Goal: Task Accomplishment & Management: Contribute content

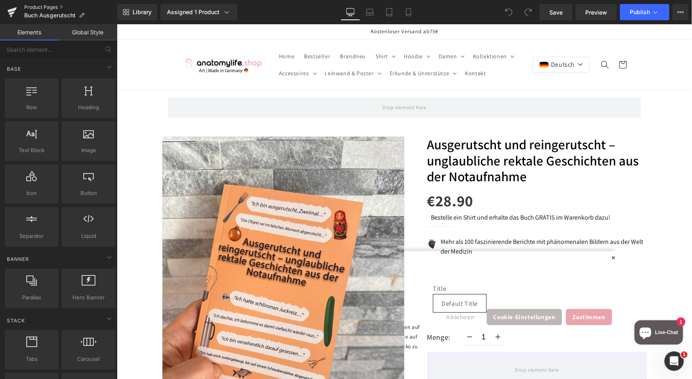
click at [42, 8] on link "Product Pages" at bounding box center [70, 7] width 93 height 6
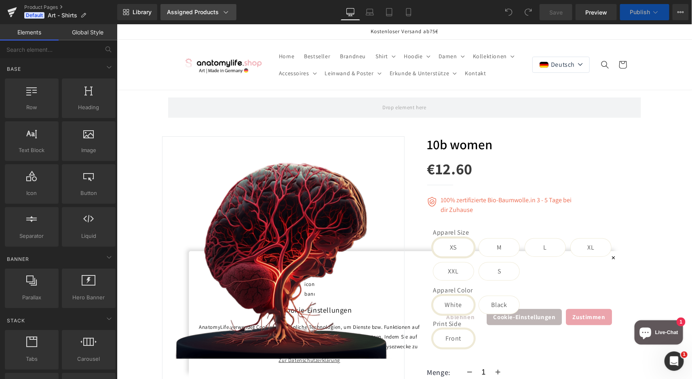
click at [197, 13] on div "Assigned Products" at bounding box center [198, 12] width 63 height 8
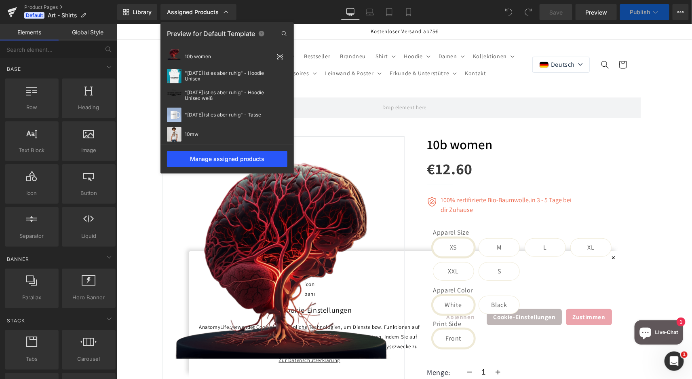
click at [232, 157] on div "Manage assigned products" at bounding box center [227, 159] width 121 height 16
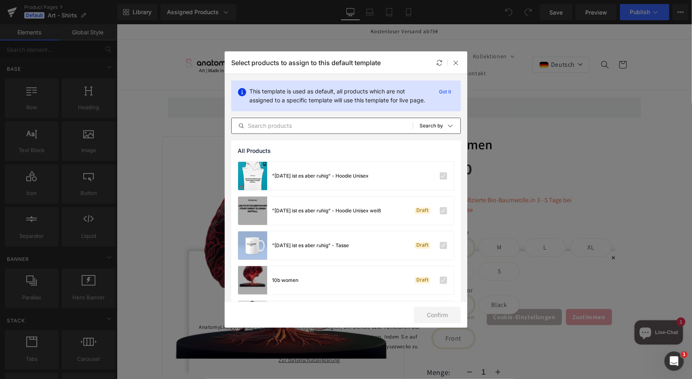
click at [324, 131] on input "text" at bounding box center [322, 126] width 181 height 10
paste input "Anatomie-Deck – Lernen im Spiel, Schicht für Schicht"
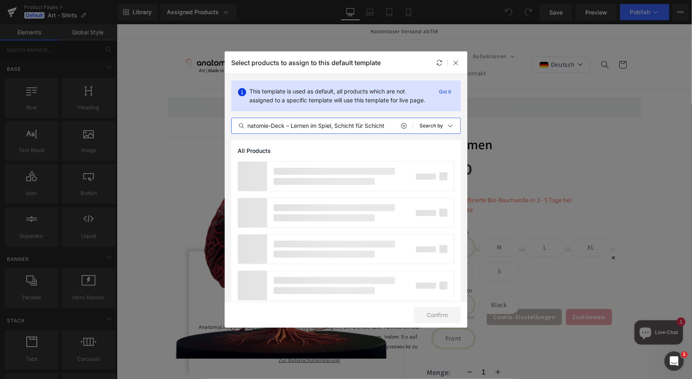
scroll to position [0, 6]
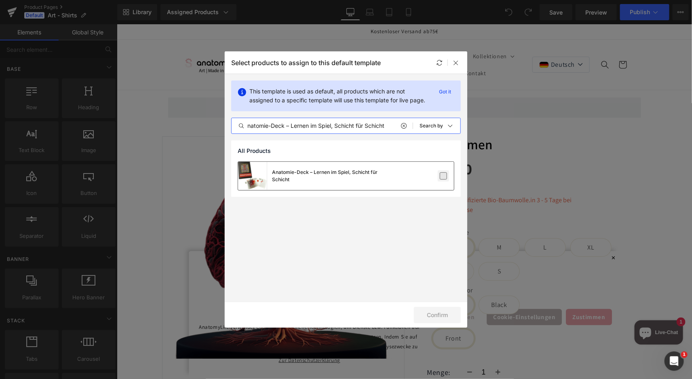
type input "Anatomie-Deck – Lernen im Spiel, Schicht für Schicht"
click at [444, 175] on label at bounding box center [443, 175] width 7 height 7
click at [444, 176] on input "checkbox" at bounding box center [444, 176] width 0 height 0
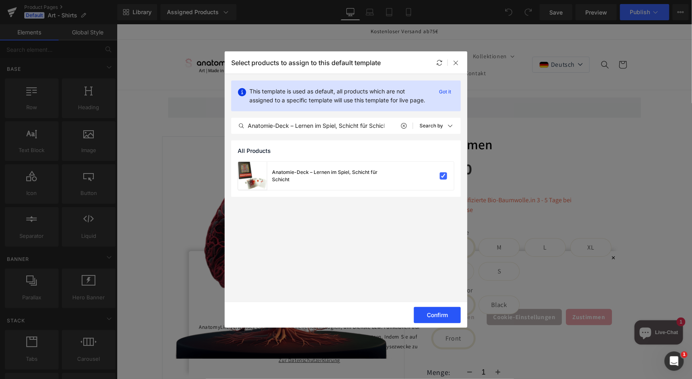
click at [445, 313] on button "Confirm" at bounding box center [437, 315] width 47 height 16
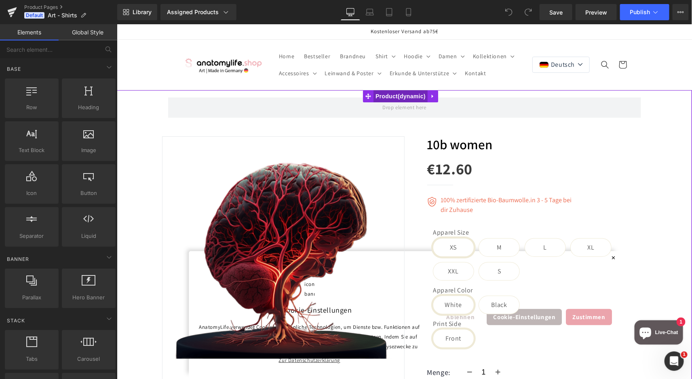
click at [403, 97] on span "Product" at bounding box center [400, 96] width 54 height 12
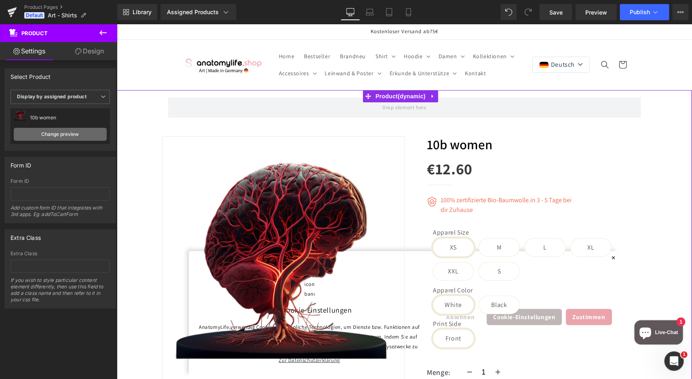
drag, startPoint x: 71, startPoint y: 133, endPoint x: 97, endPoint y: 136, distance: 26.0
click at [71, 133] on link "Change preview" at bounding box center [60, 134] width 93 height 13
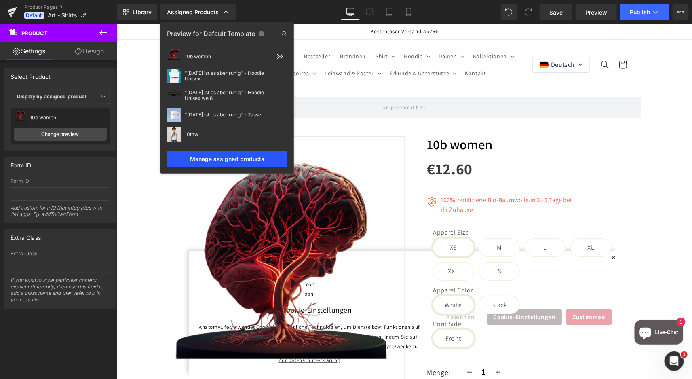
click at [233, 157] on div "Manage assigned products" at bounding box center [227, 159] width 121 height 16
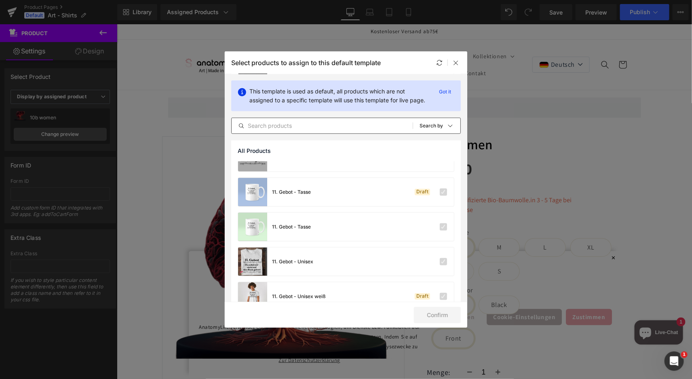
scroll to position [253, 0]
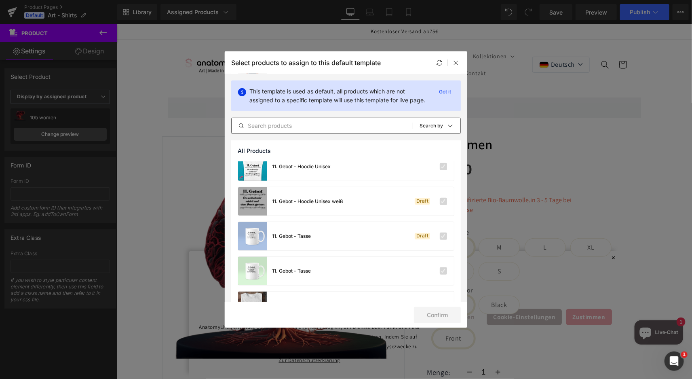
click at [282, 131] on input "text" at bounding box center [322, 126] width 181 height 10
paste input "Anatomie-Deck – Lernen im Spiel, Schicht für Schicht"
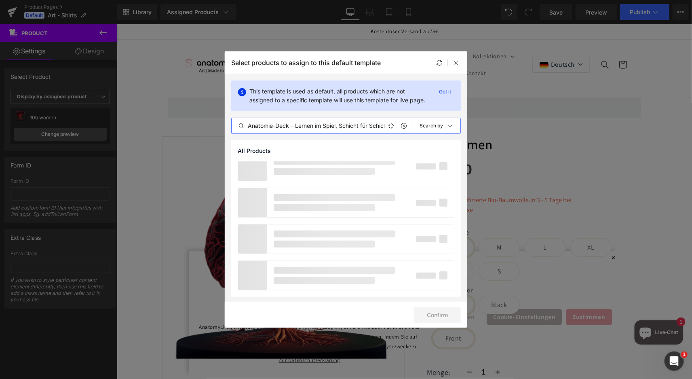
scroll to position [0, 8]
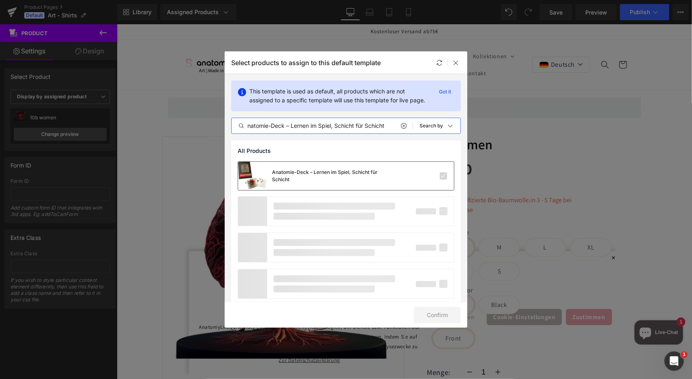
type input "Anatomie-Deck – Lernen im Spiel, Schicht für Schicht"
click at [300, 183] on div "Anatomie-Deck – Lernen im Spiel, Schicht für Schicht" at bounding box center [332, 176] width 121 height 15
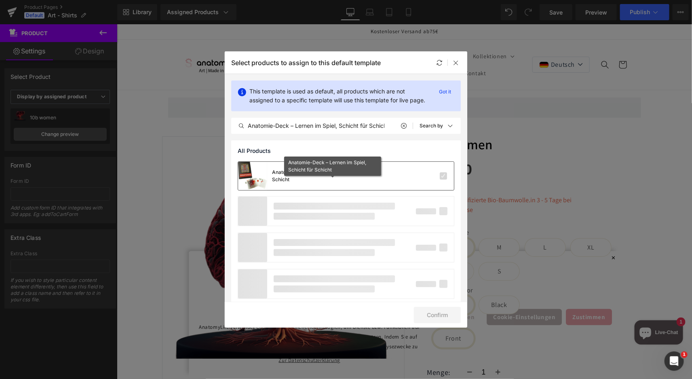
click at [275, 182] on div "Anatomie-Deck – Lernen im Spiel, Schicht für Schicht" at bounding box center [332, 176] width 121 height 15
click at [282, 183] on div "Anatomie-Deck – Lernen im Spiel, Schicht für Schicht" at bounding box center [332, 176] width 121 height 15
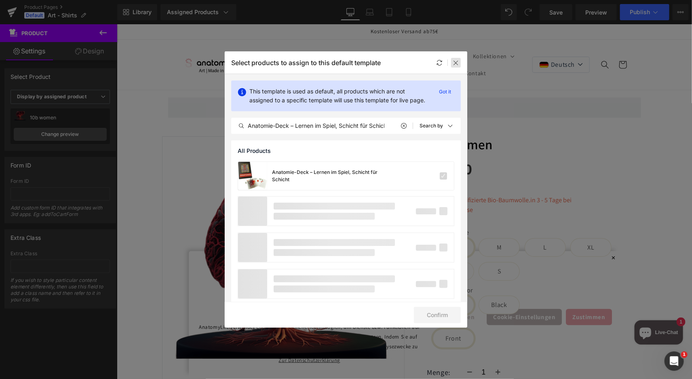
click at [455, 60] on icon at bounding box center [456, 62] width 6 height 6
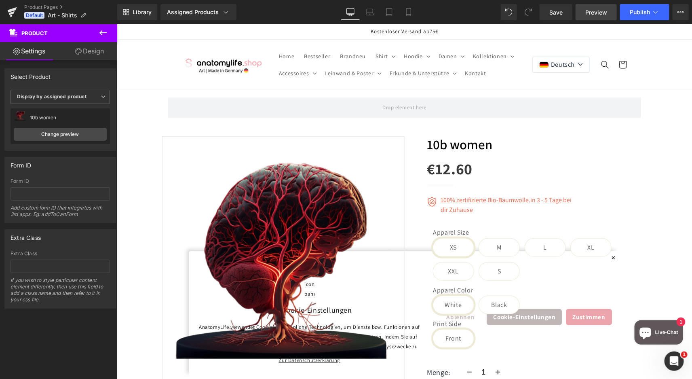
click at [601, 13] on span "Preview" at bounding box center [597, 12] width 22 height 8
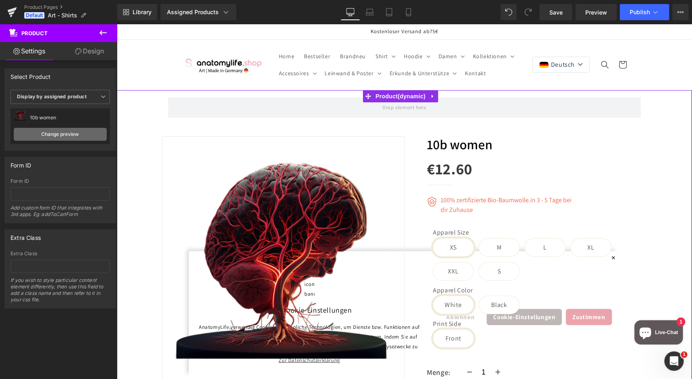
click at [68, 136] on link "Change preview" at bounding box center [60, 134] width 93 height 13
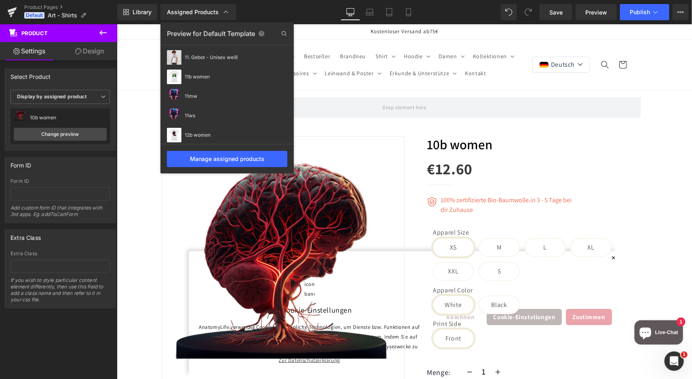
scroll to position [295, 0]
click at [218, 140] on div "13mw" at bounding box center [227, 149] width 133 height 19
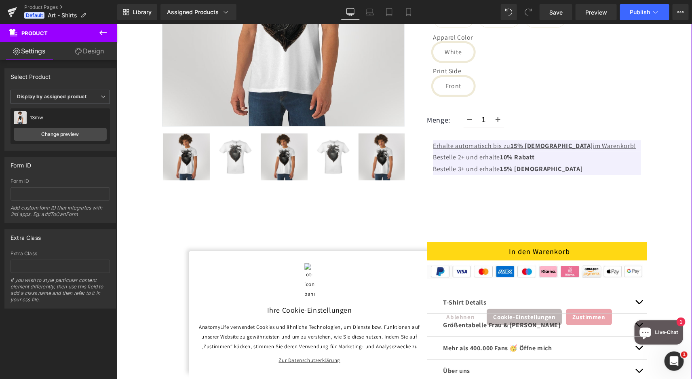
scroll to position [404, 0]
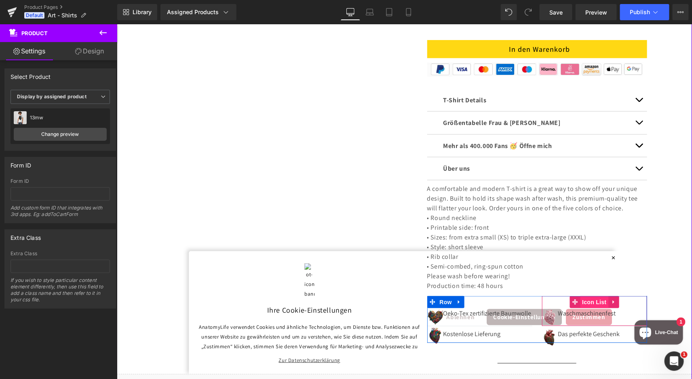
click at [580, 305] on span "Icon List" at bounding box center [594, 302] width 28 height 12
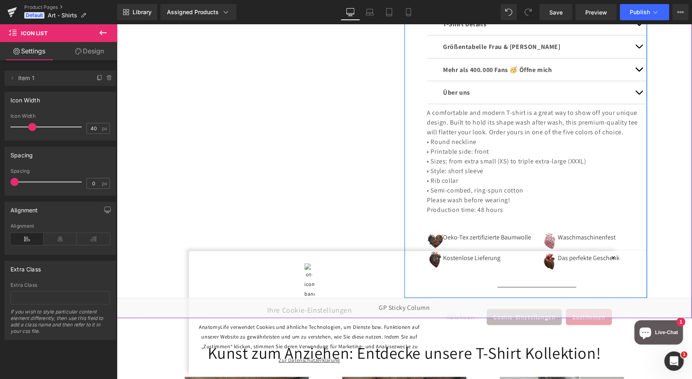
scroll to position [506, 0]
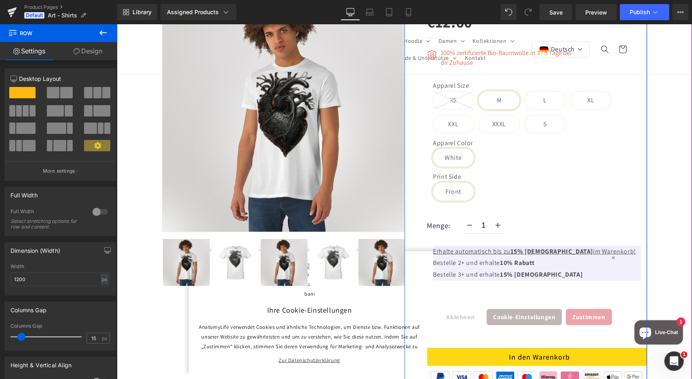
scroll to position [0, 0]
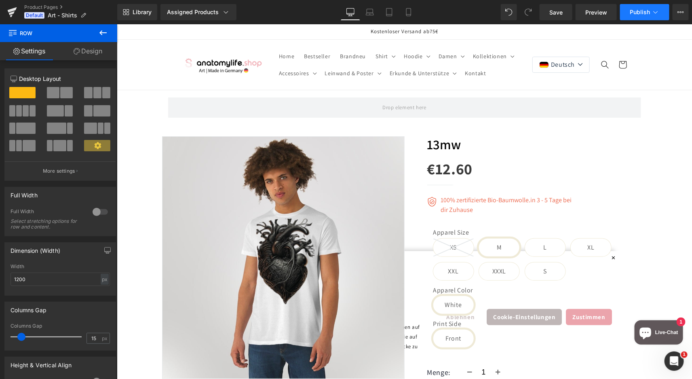
click at [651, 13] on button "Publish" at bounding box center [644, 12] width 49 height 16
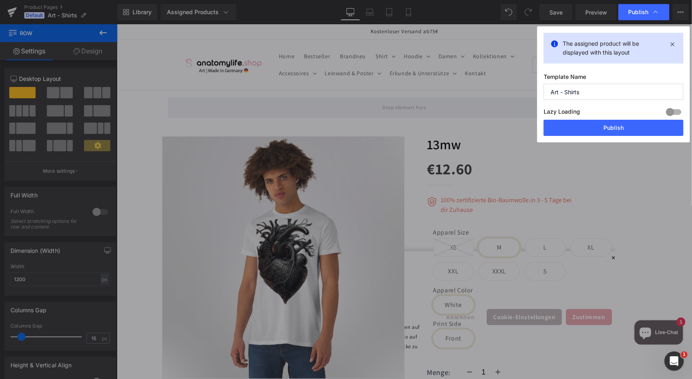
click at [673, 111] on div at bounding box center [673, 112] width 19 height 13
drag, startPoint x: 597, startPoint y: 87, endPoint x: 527, endPoint y: 88, distance: 70.8
click at [527, 88] on div "Publish The assigned product will be displayed with this layout Template Name A…" at bounding box center [346, 189] width 692 height 379
type input "Karten deck"
click at [625, 126] on button "Publish" at bounding box center [614, 128] width 140 height 16
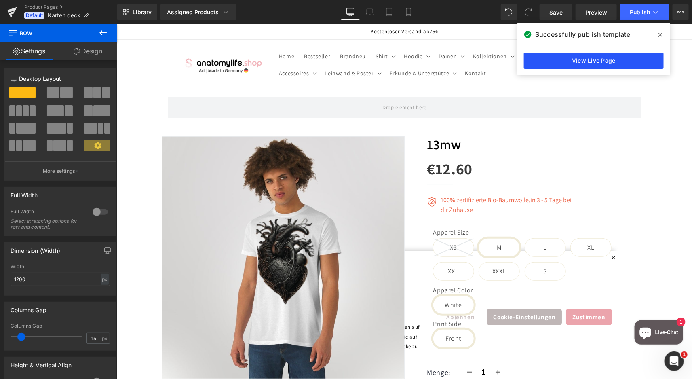
click at [586, 59] on link "View Live Page" at bounding box center [594, 61] width 140 height 16
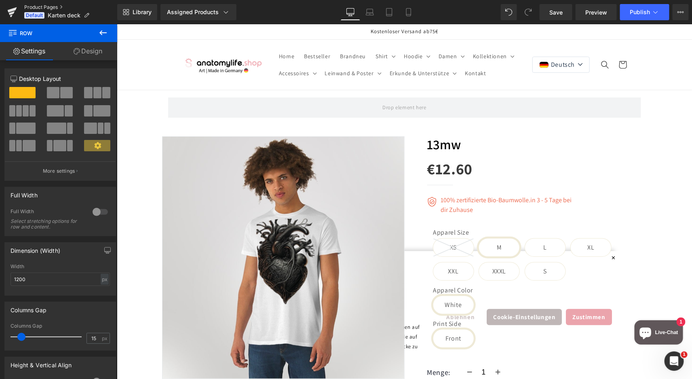
click at [41, 5] on link "Product Pages" at bounding box center [70, 7] width 93 height 6
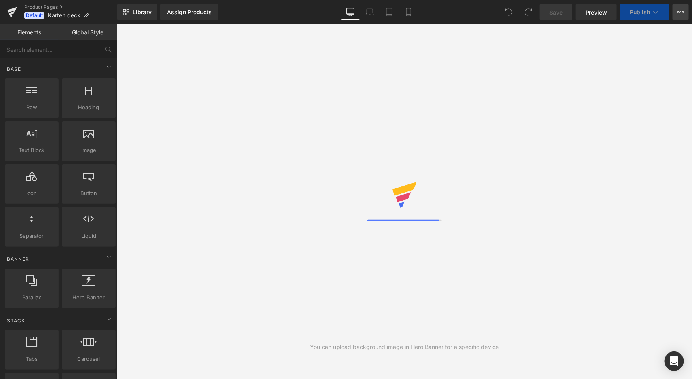
click at [679, 14] on icon at bounding box center [681, 12] width 6 height 6
click at [34, 7] on link "Product Pages" at bounding box center [70, 7] width 93 height 6
click at [42, 5] on link "Product Pages" at bounding box center [70, 7] width 93 height 6
click at [109, 13] on icon at bounding box center [108, 16] width 6 height 6
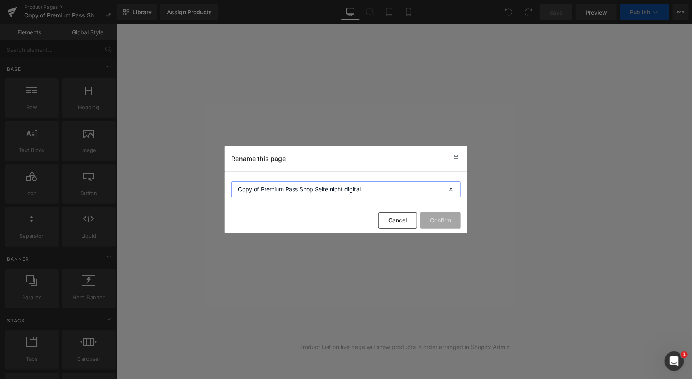
drag, startPoint x: 372, startPoint y: 186, endPoint x: 180, endPoint y: 171, distance: 192.3
click at [180, 171] on div "Rename this page Copy of Premium Pass Shop Seite nicht digital Cancel Confirm" at bounding box center [346, 189] width 692 height 379
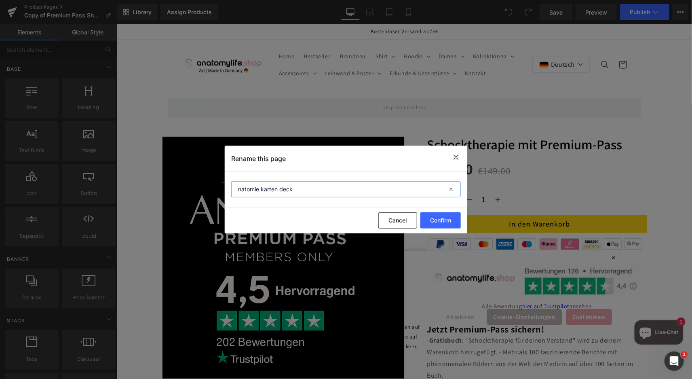
click at [248, 194] on input "natomie karten deck" at bounding box center [346, 189] width 230 height 16
click at [238, 191] on input "Anatoie karten deck" at bounding box center [346, 189] width 230 height 16
type input "Anatomie karten deck"
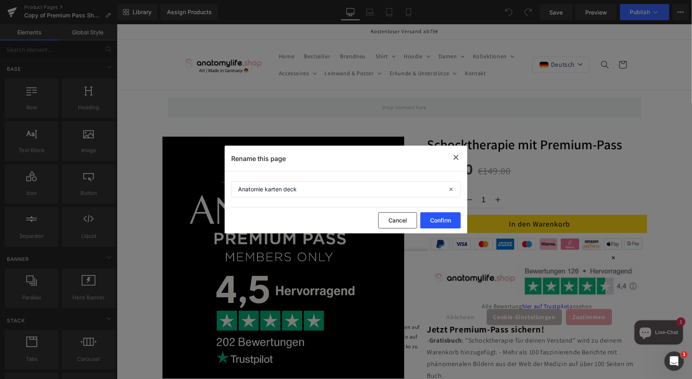
click at [443, 222] on button "Confirm" at bounding box center [441, 220] width 40 height 16
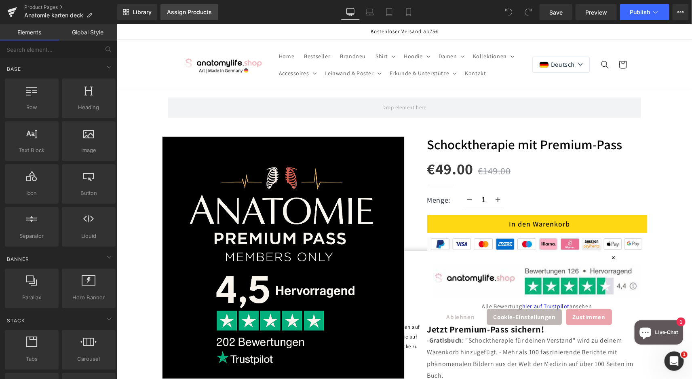
click at [187, 11] on div "Assign Products" at bounding box center [189, 12] width 45 height 6
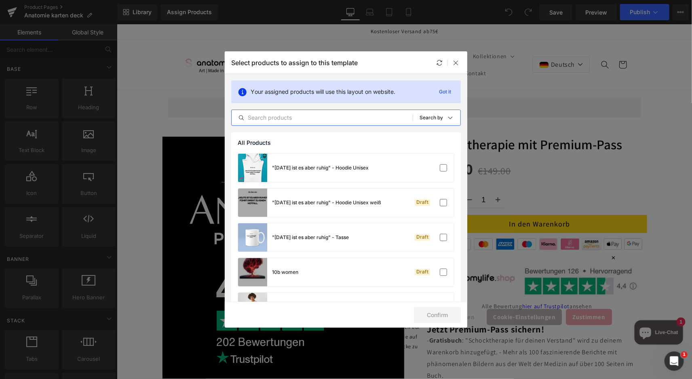
click at [292, 115] on input "text" at bounding box center [322, 118] width 181 height 10
paste input "Anatomie-Deck – Lernen im Spiel, Schicht für Schicht"
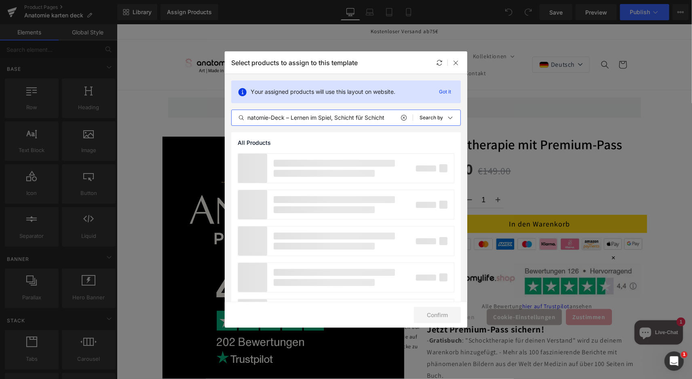
scroll to position [0, 6]
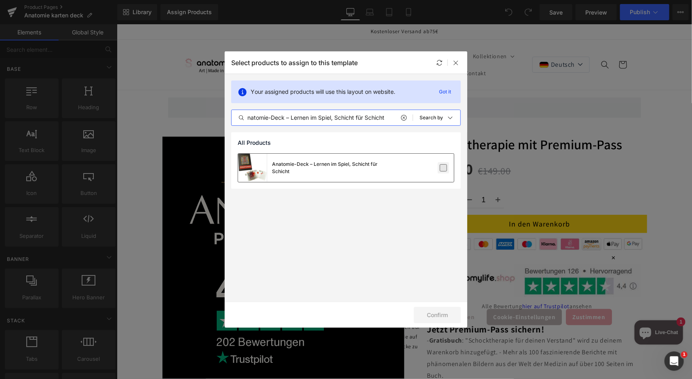
type input "Anatomie-Deck – Lernen im Spiel, Schicht für Schicht"
click at [445, 167] on label at bounding box center [443, 167] width 7 height 7
click at [444, 168] on input "checkbox" at bounding box center [444, 168] width 0 height 0
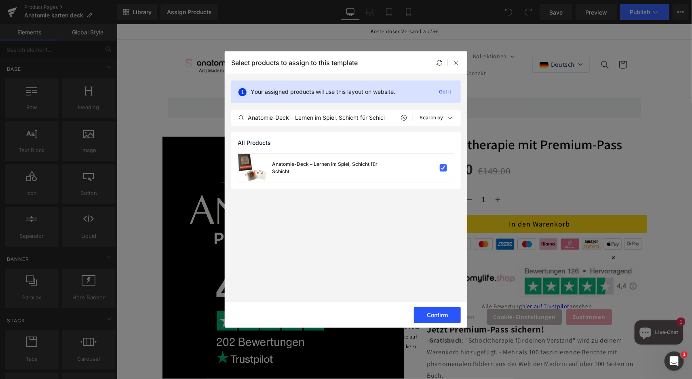
drag, startPoint x: 445, startPoint y: 312, endPoint x: 456, endPoint y: 312, distance: 11.3
click at [445, 312] on button "Confirm" at bounding box center [437, 315] width 47 height 16
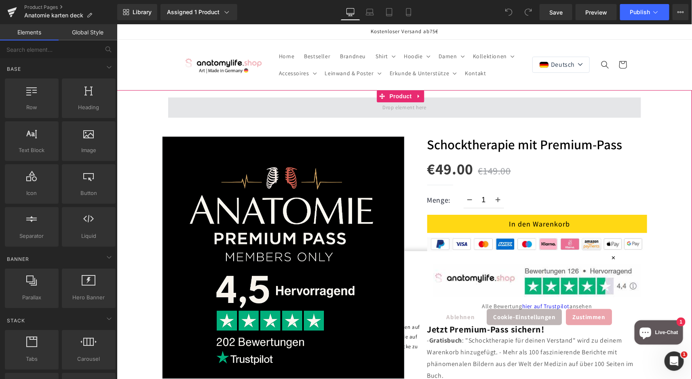
drag, startPoint x: 395, startPoint y: 97, endPoint x: 376, endPoint y: 97, distance: 19.0
click at [395, 97] on span "Product" at bounding box center [400, 96] width 26 height 12
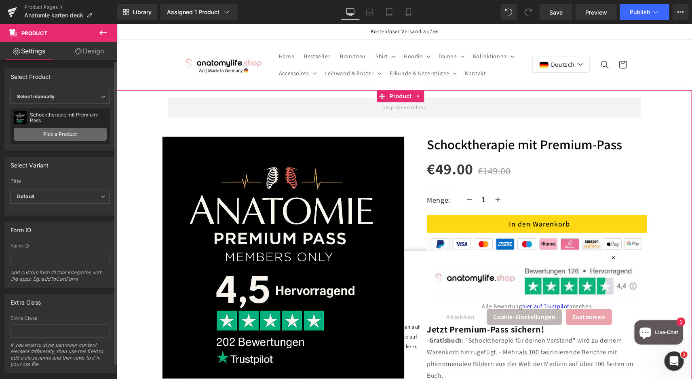
click at [55, 135] on link "Pick a Product" at bounding box center [60, 134] width 93 height 13
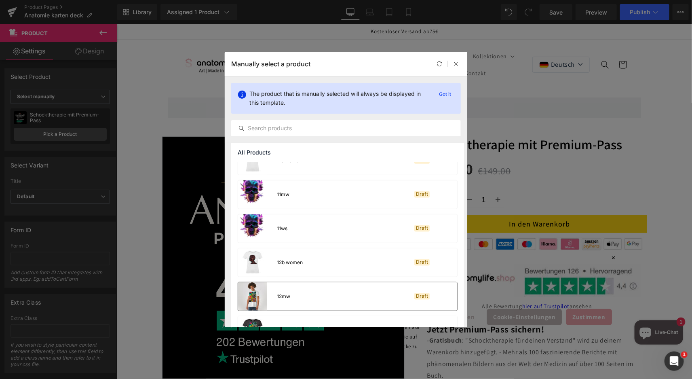
scroll to position [584, 0]
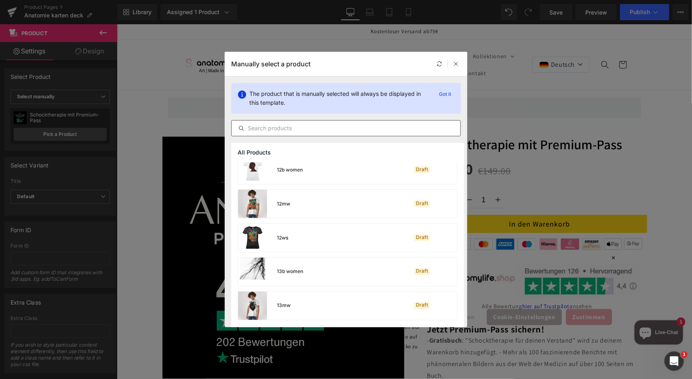
click at [275, 131] on input "text" at bounding box center [346, 128] width 229 height 10
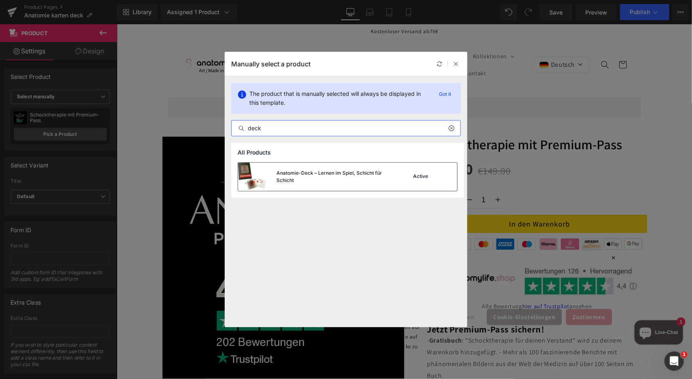
type input "deck"
click at [293, 175] on div "Anatomie-Deck – Lernen im Spiel, Schicht für Schicht" at bounding box center [337, 176] width 120 height 15
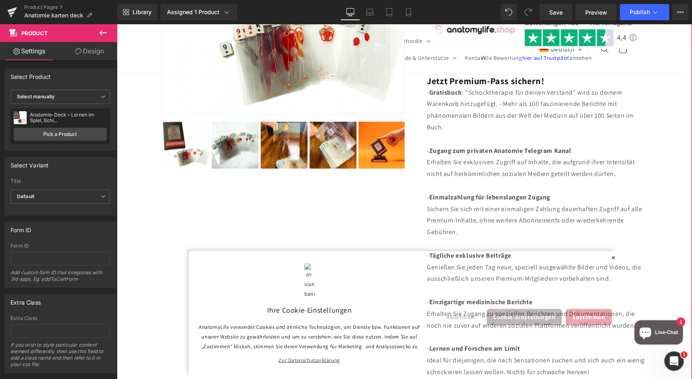
scroll to position [152, 0]
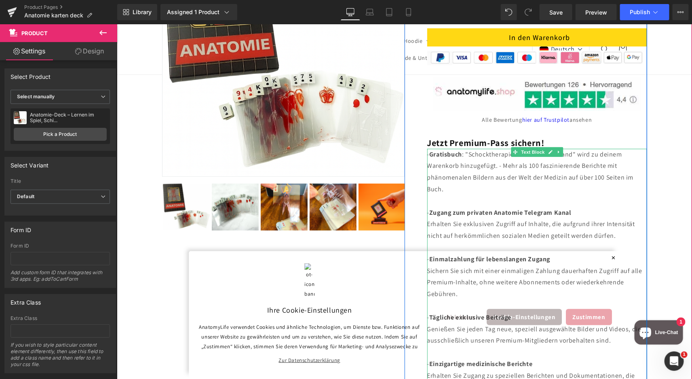
click at [566, 180] on div "- Gratisbuch : "Schocktherapie für deinen Verstand" wird zu deinem Warenkorb hi…" at bounding box center [537, 171] width 220 height 47
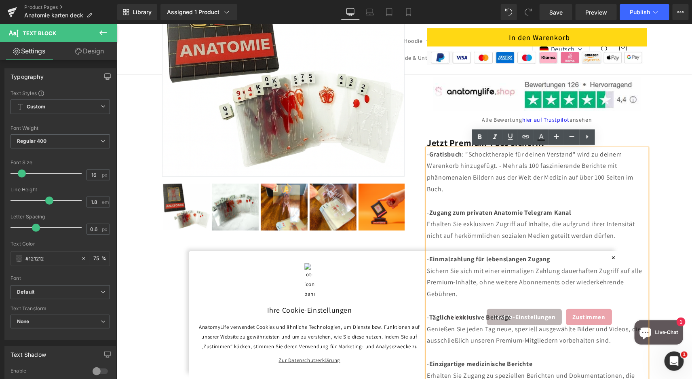
click at [560, 165] on div "- Gratisbuch : "Schocktherapie für deinen Verstand" wird zu deinem Warenkorb hi…" at bounding box center [537, 171] width 220 height 47
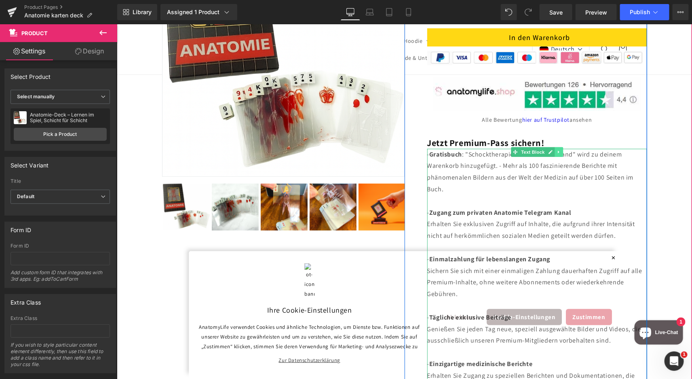
click at [558, 152] on icon at bounding box center [558, 151] width 1 height 3
click at [561, 152] on icon at bounding box center [563, 151] width 4 height 4
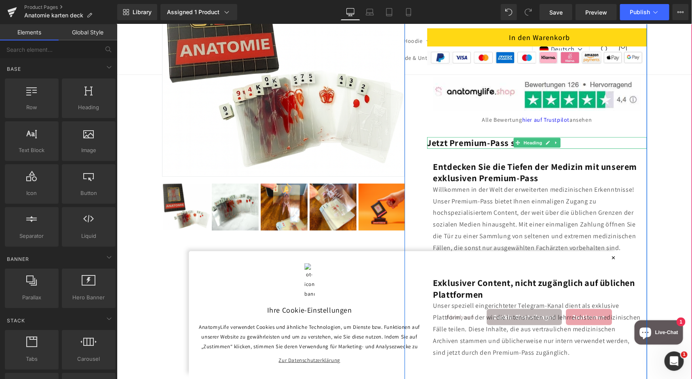
click at [554, 144] on icon at bounding box center [556, 142] width 4 height 5
click at [558, 144] on icon at bounding box center [560, 142] width 4 height 5
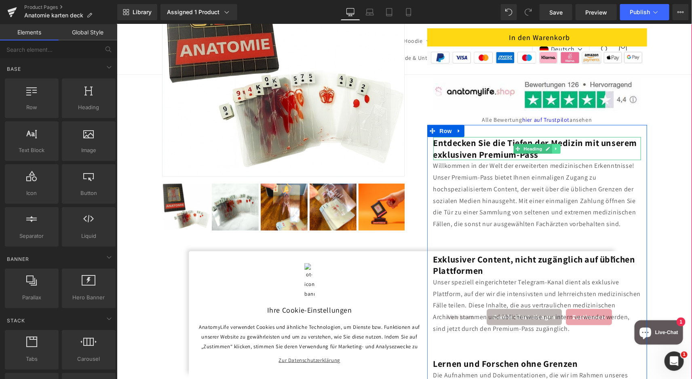
click at [554, 148] on icon at bounding box center [556, 148] width 4 height 5
click at [558, 149] on icon at bounding box center [560, 148] width 4 height 4
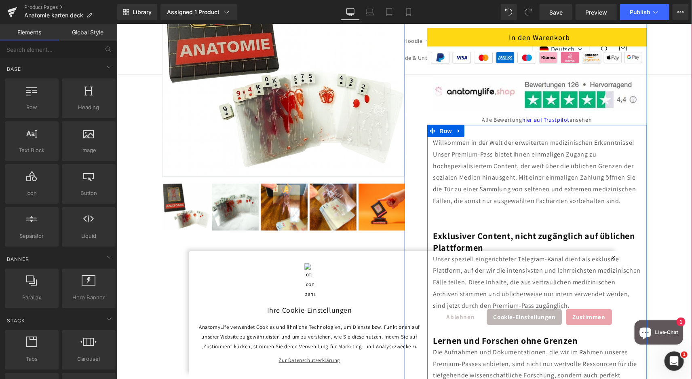
click at [458, 131] on icon at bounding box center [459, 131] width 2 height 4
click at [477, 133] on icon at bounding box center [480, 131] width 6 height 6
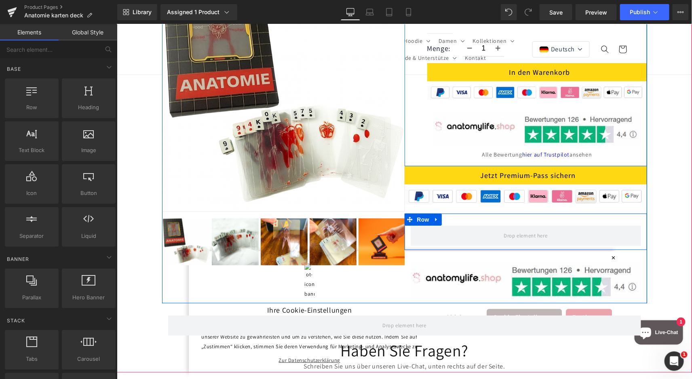
scroll to position [101, 0]
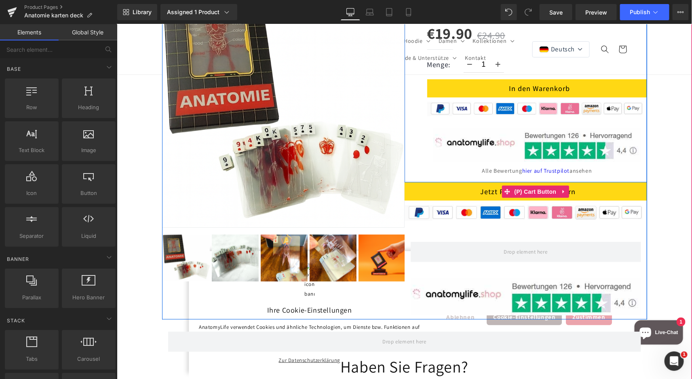
click at [561, 188] on icon at bounding box center [564, 191] width 6 height 6
click at [566, 189] on icon at bounding box center [569, 191] width 6 height 6
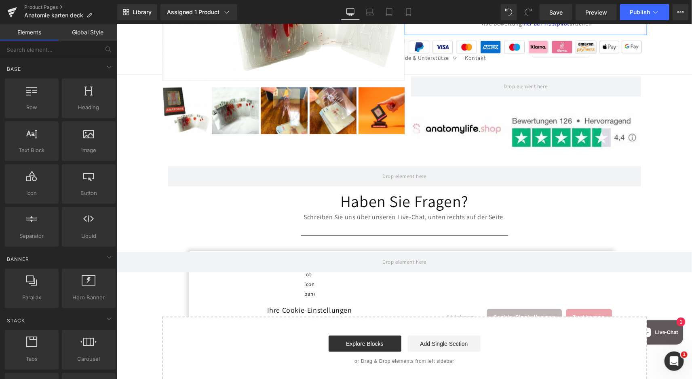
scroll to position [202, 0]
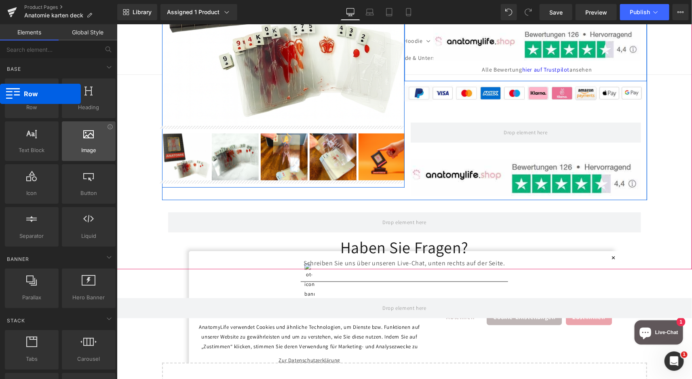
drag, startPoint x: 23, startPoint y: 105, endPoint x: 106, endPoint y: 130, distance: 86.7
click at [0, 95] on html "Row You are previewing how the will restyle your page. You can not edit Element…" at bounding box center [346, 189] width 692 height 379
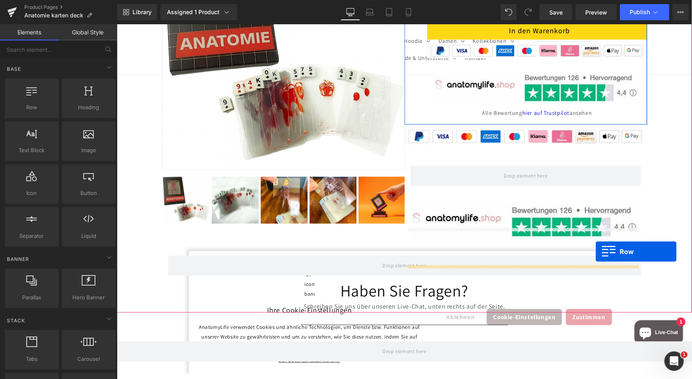
scroll to position [101, 0]
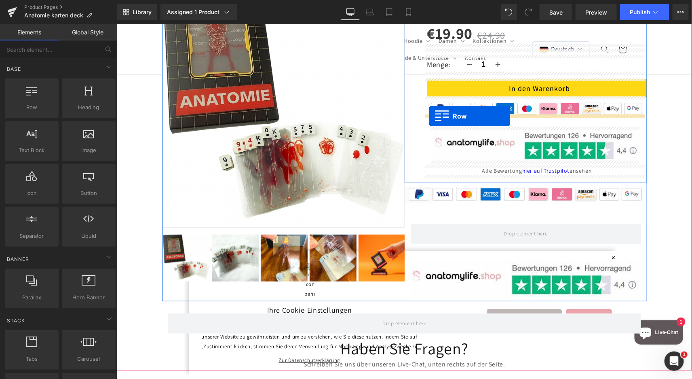
drag, startPoint x: 154, startPoint y: 116, endPoint x: 429, endPoint y: 116, distance: 275.0
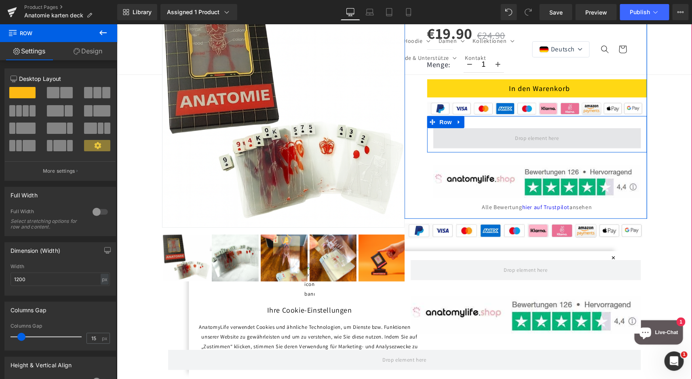
click at [519, 134] on span at bounding box center [536, 137] width 49 height 13
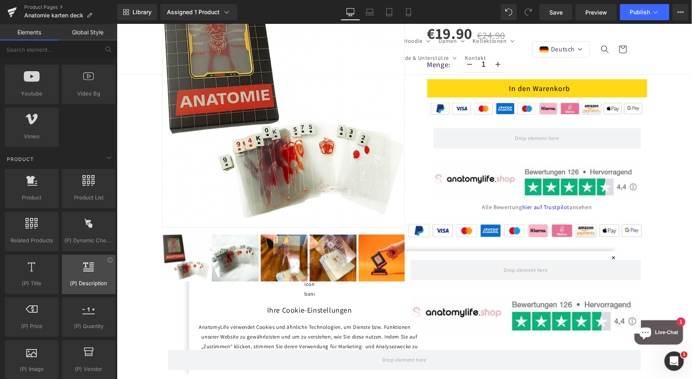
scroll to position [607, 0]
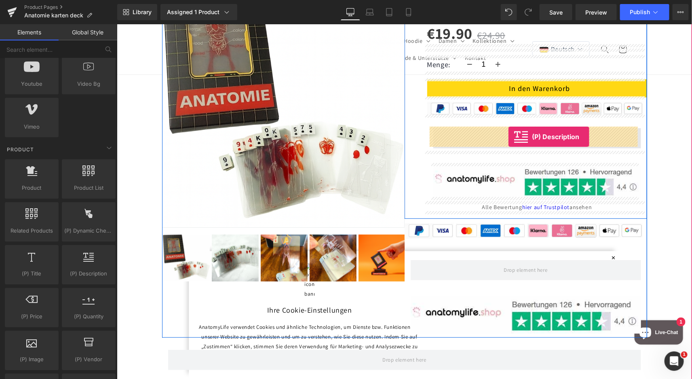
drag, startPoint x: 207, startPoint y: 288, endPoint x: 508, endPoint y: 136, distance: 336.2
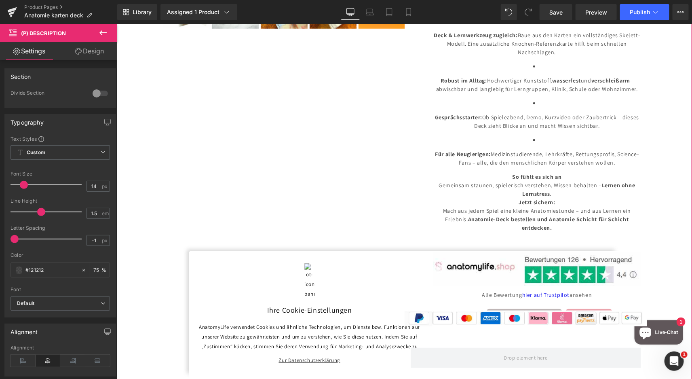
scroll to position [455, 0]
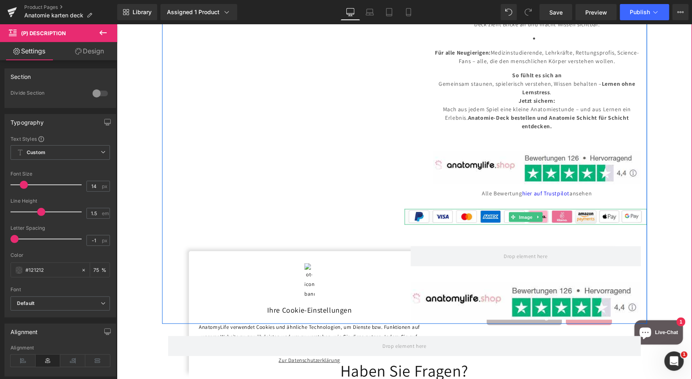
click at [537, 215] on icon at bounding box center [537, 216] width 1 height 3
click at [540, 214] on icon at bounding box center [542, 216] width 4 height 4
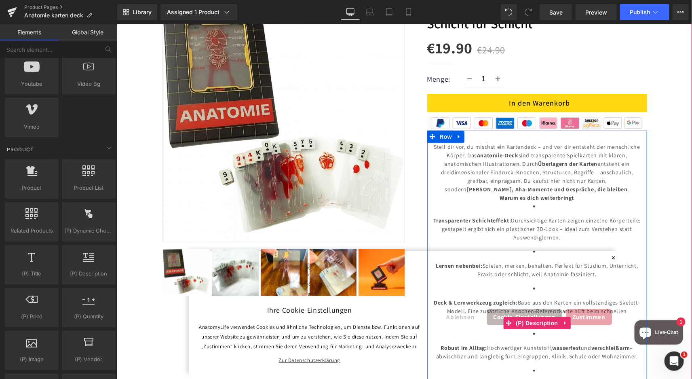
scroll to position [101, 0]
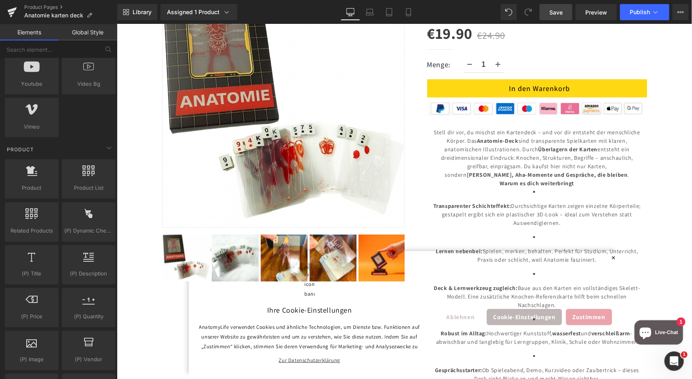
click at [557, 11] on span "Save" at bounding box center [556, 12] width 13 height 8
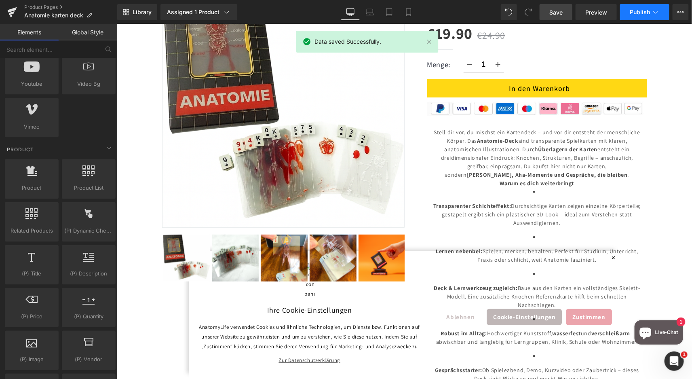
click at [638, 9] on span "Publish" at bounding box center [640, 12] width 20 height 6
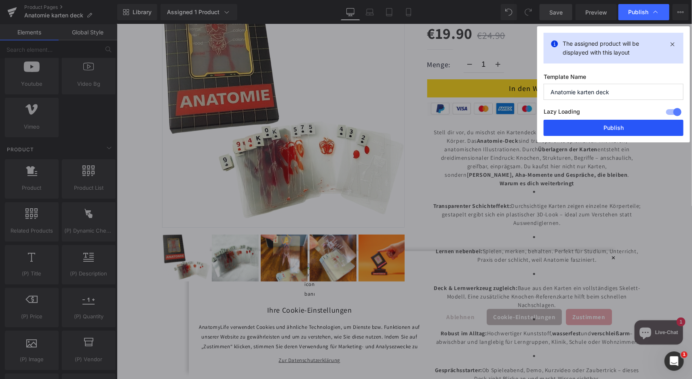
click at [592, 129] on button "Publish" at bounding box center [614, 128] width 140 height 16
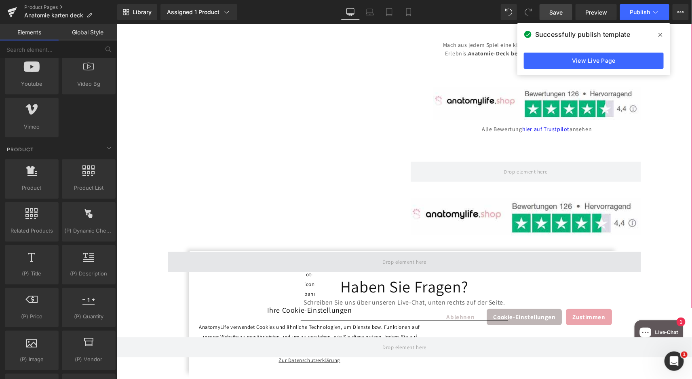
scroll to position [556, 0]
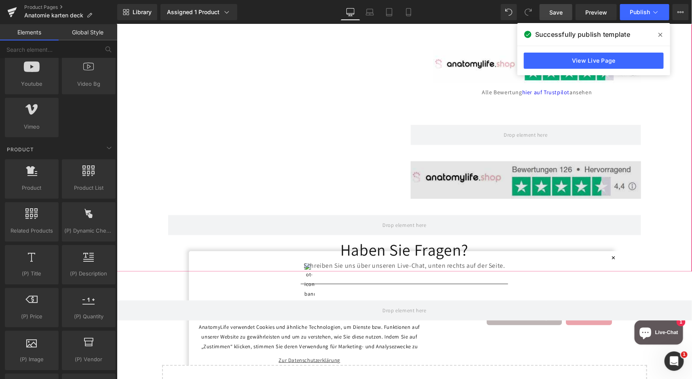
drag, startPoint x: 535, startPoint y: 165, endPoint x: 540, endPoint y: 164, distance: 4.5
click at [535, 165] on div "Image" at bounding box center [526, 179] width 231 height 37
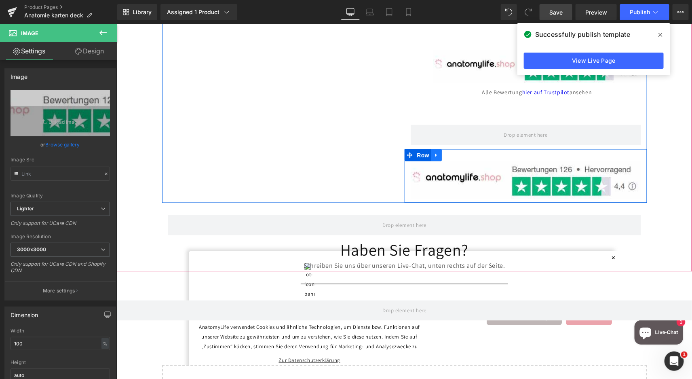
click at [434, 152] on icon at bounding box center [437, 155] width 6 height 6
click at [455, 152] on icon at bounding box center [458, 155] width 6 height 6
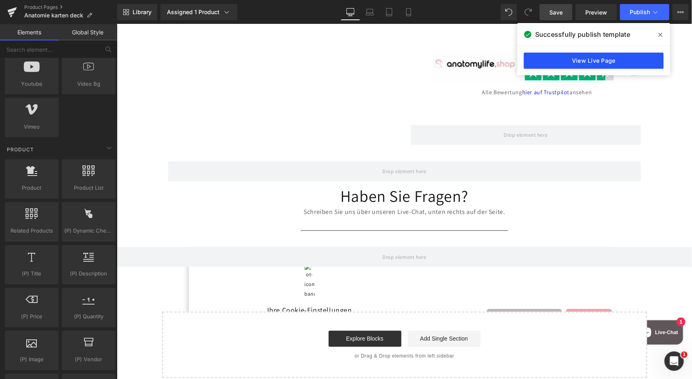
click at [590, 61] on link "View Live Page" at bounding box center [594, 61] width 140 height 16
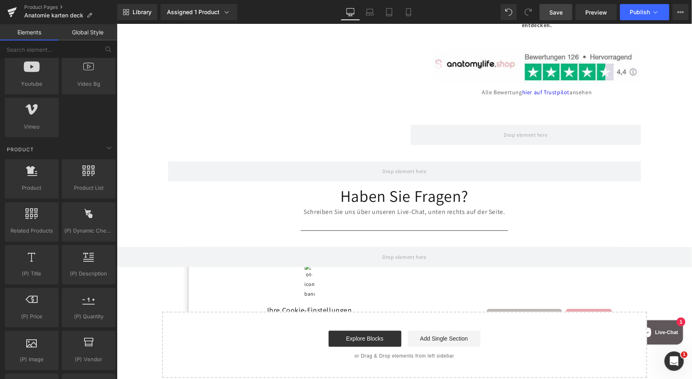
click at [566, 11] on link "Save" at bounding box center [556, 12] width 33 height 16
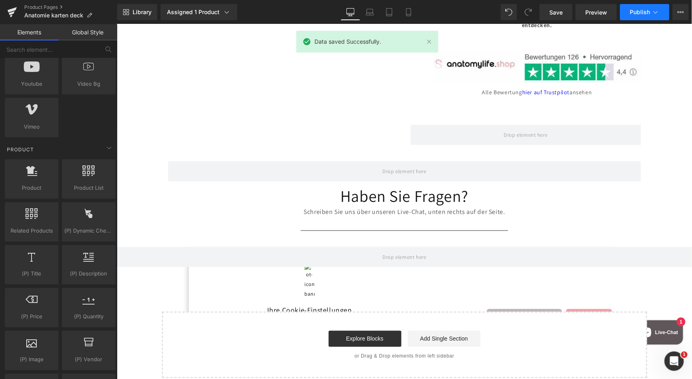
click at [650, 15] on span "Publish" at bounding box center [640, 12] width 20 height 6
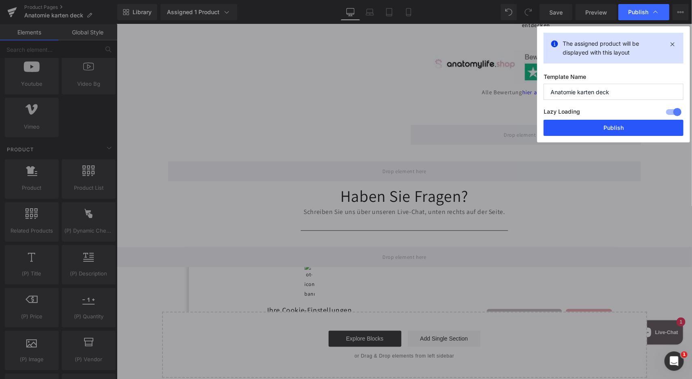
click at [598, 127] on button "Publish" at bounding box center [614, 128] width 140 height 16
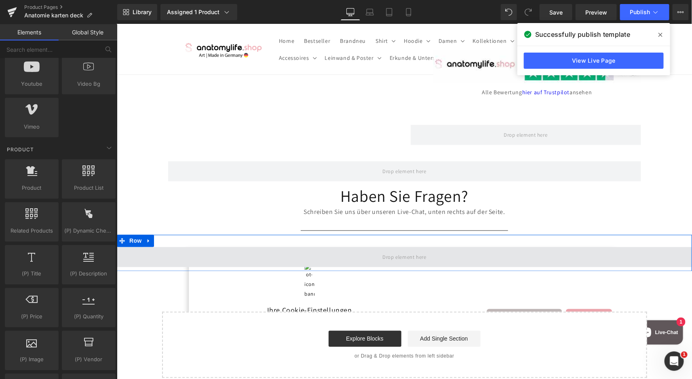
click at [359, 252] on span at bounding box center [404, 257] width 576 height 20
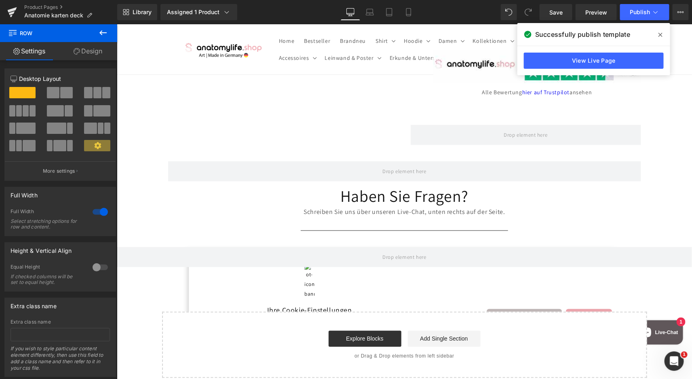
click at [345, 206] on div "Schreiben Sie uns über unseren Live-Chat, unten rechts auf der Seite." at bounding box center [404, 212] width 576 height 12
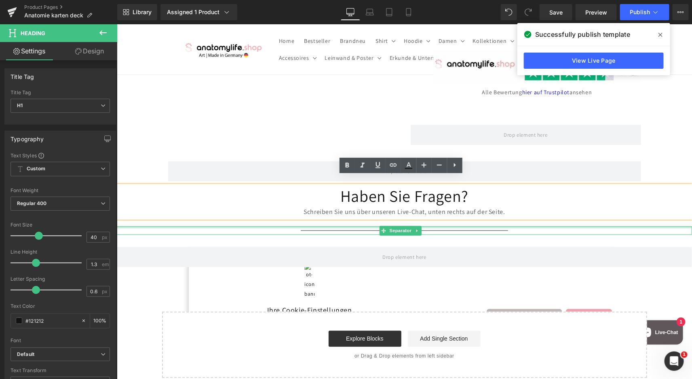
click at [344, 226] on div at bounding box center [404, 227] width 576 height 2
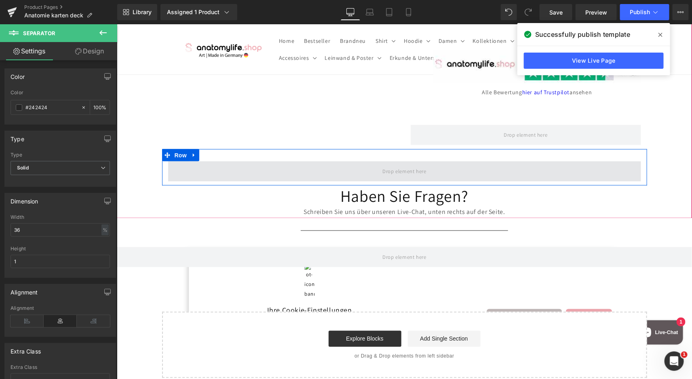
click at [287, 161] on span at bounding box center [404, 171] width 473 height 20
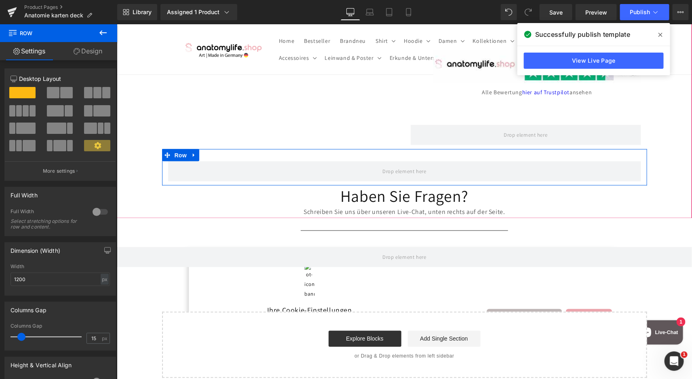
click at [233, 183] on div at bounding box center [404, 184] width 485 height 2
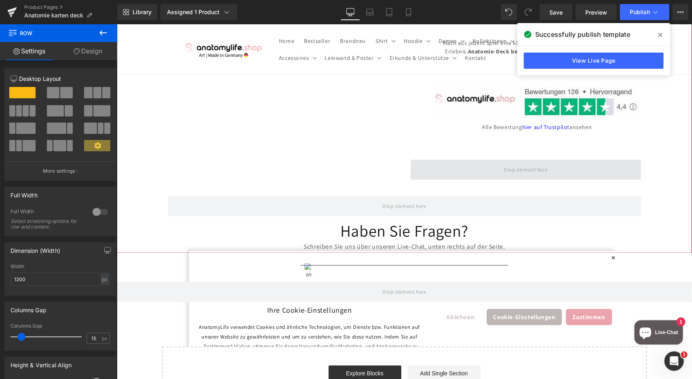
scroll to position [506, 0]
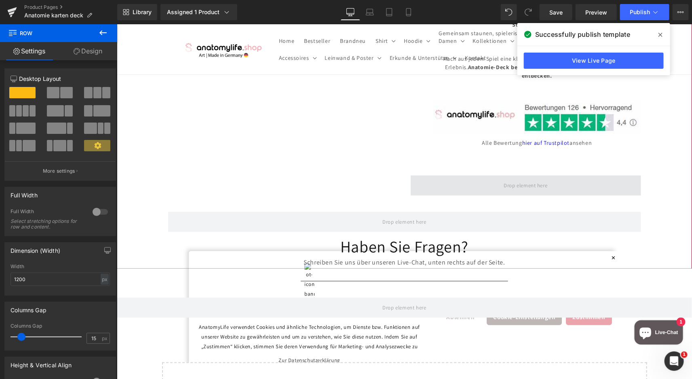
click at [550, 175] on span at bounding box center [526, 185] width 231 height 20
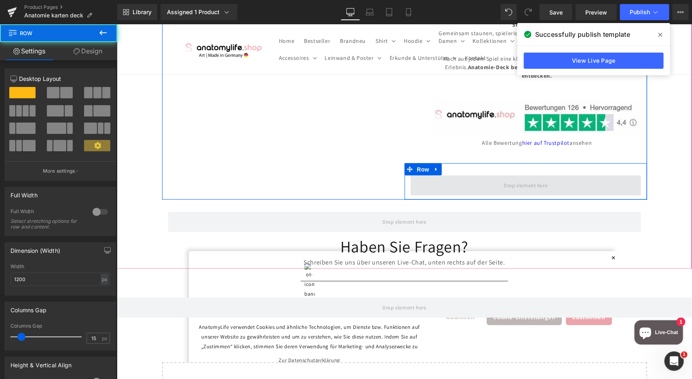
click at [545, 179] on span at bounding box center [525, 185] width 49 height 13
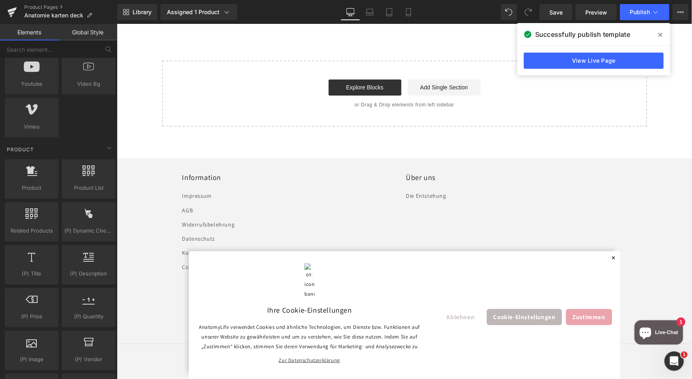
scroll to position [808, 0]
click at [582, 311] on span "Zustimmen" at bounding box center [589, 317] width 46 height 16
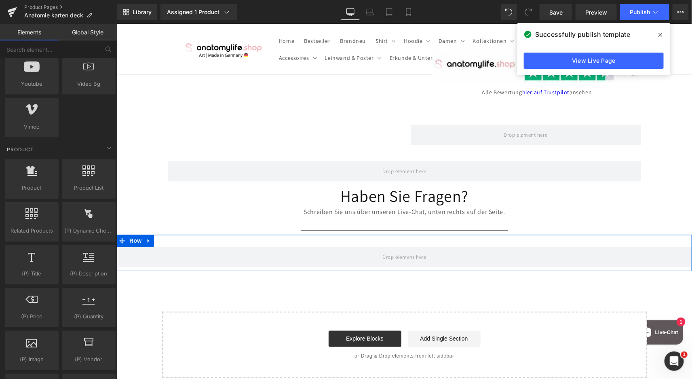
scroll to position [455, 0]
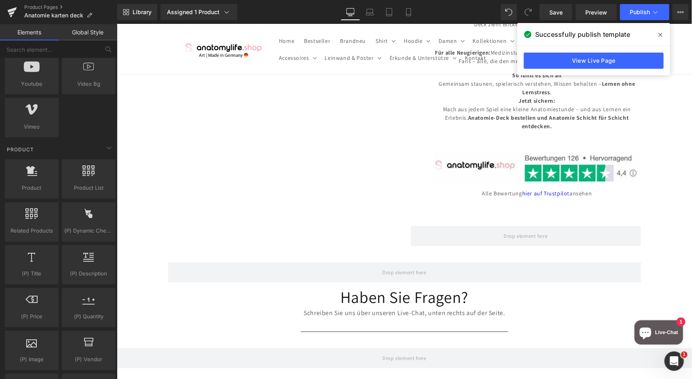
click at [339, 348] on div "Rendering Content" at bounding box center [347, 347] width 50 height 9
click at [241, 336] on div "Row" at bounding box center [404, 354] width 576 height 36
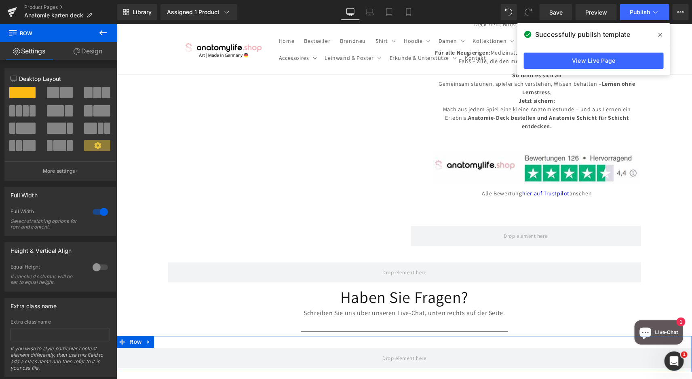
click at [146, 339] on icon at bounding box center [149, 342] width 6 height 6
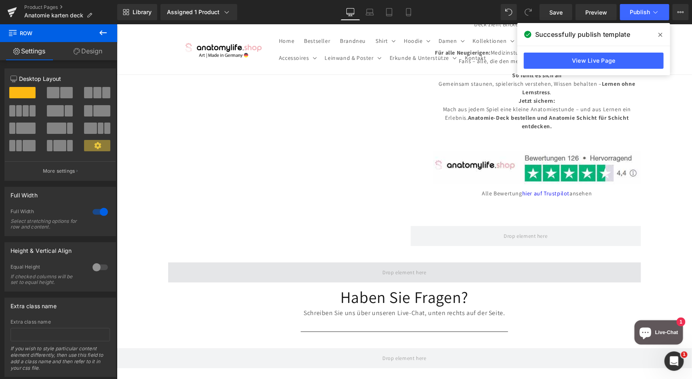
click at [359, 262] on span at bounding box center [404, 272] width 473 height 20
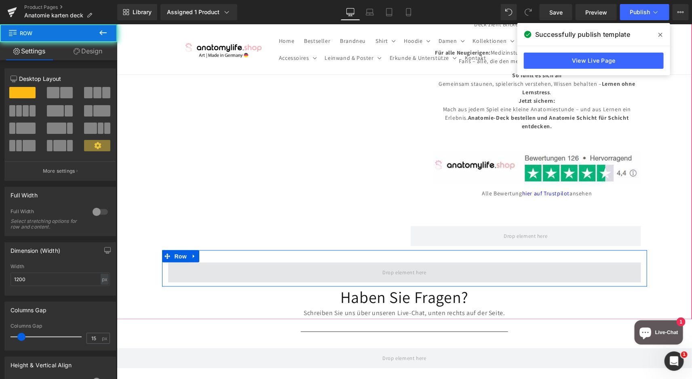
drag, startPoint x: 360, startPoint y: 258, endPoint x: 373, endPoint y: 259, distance: 13.0
click at [360, 262] on span at bounding box center [404, 272] width 473 height 20
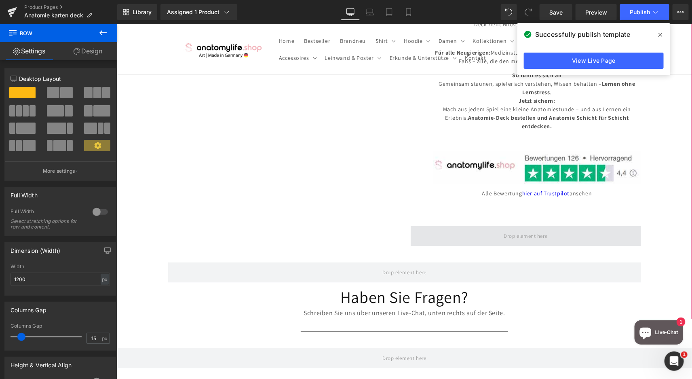
click at [460, 226] on span at bounding box center [526, 236] width 231 height 20
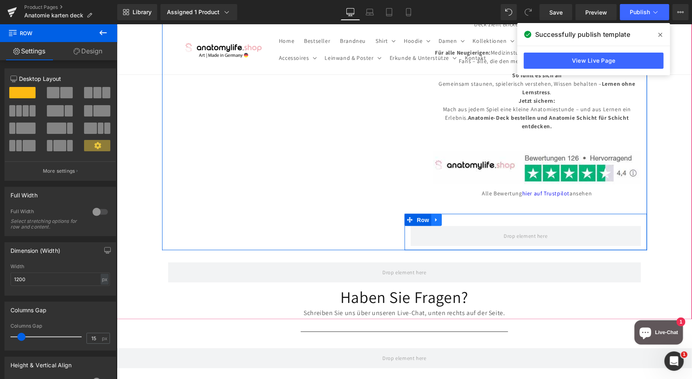
click at [435, 214] on link at bounding box center [436, 220] width 11 height 12
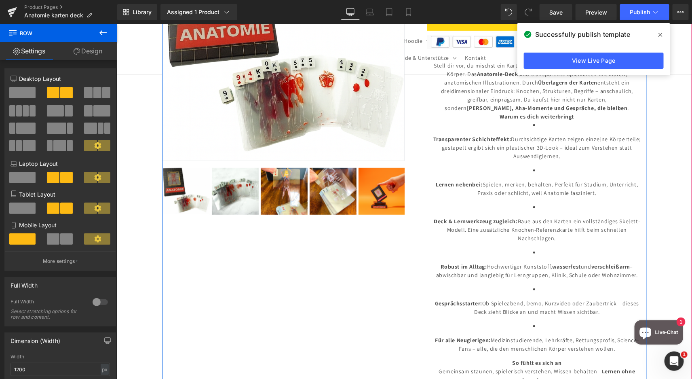
scroll to position [101, 0]
